Goal: Find specific page/section: Find specific page/section

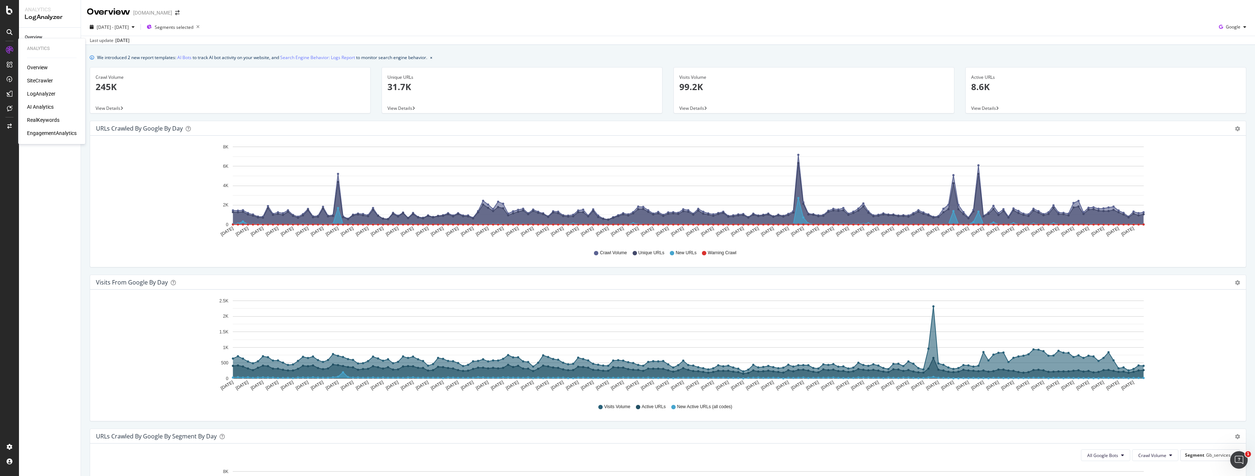
click at [27, 64] on div "Analytics Overview SiteCrawler LogAnalyzer AI Analytics RealKeywords Engagement…" at bounding box center [51, 91] width 61 height 103
click at [43, 69] on div "Overview" at bounding box center [37, 67] width 21 height 7
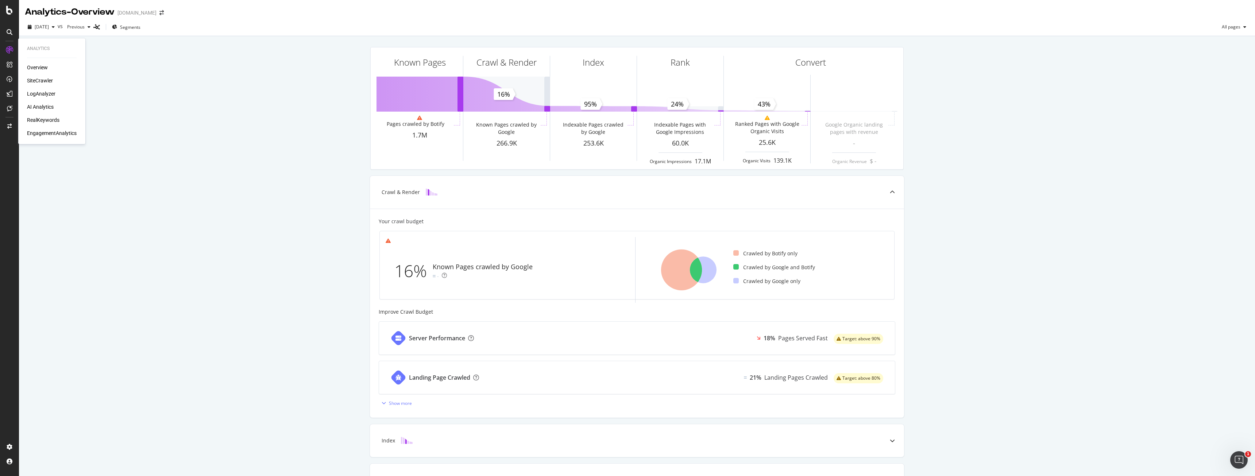
click at [34, 76] on div "Overview SiteCrawler LogAnalyzer AI Analytics RealKeywords EngagementAnalytics" at bounding box center [52, 100] width 50 height 73
click at [34, 79] on div "SiteCrawler" at bounding box center [40, 80] width 26 height 7
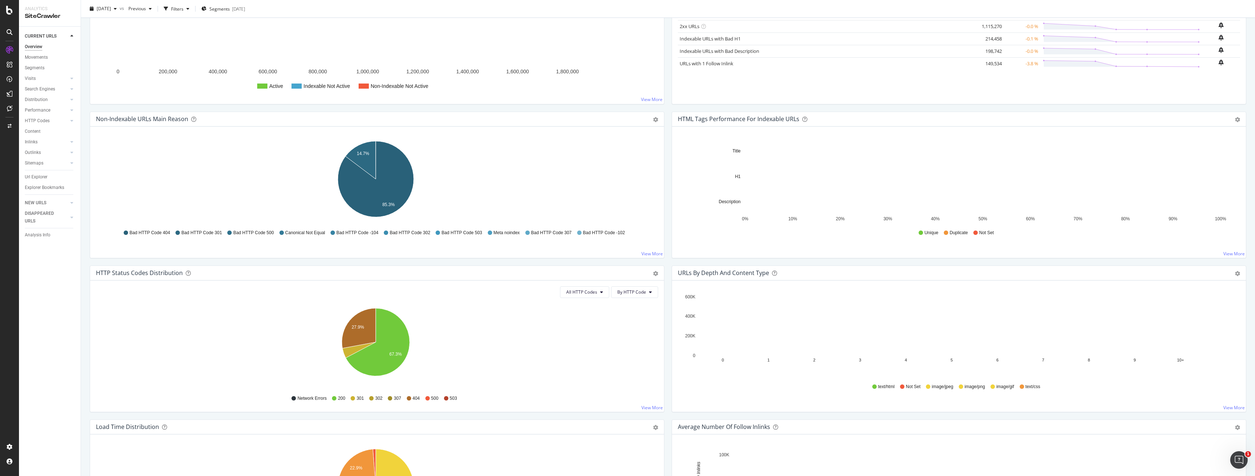
scroll to position [145, 0]
